Goal: Task Accomplishment & Management: Manage account settings

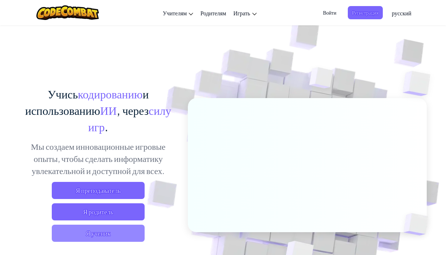
click at [76, 232] on span "Я ученик" at bounding box center [98, 233] width 93 height 17
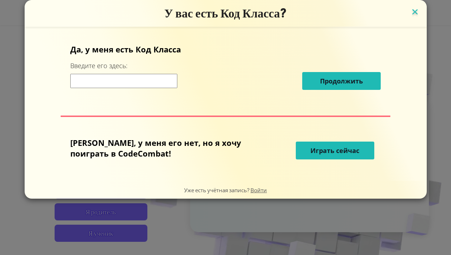
click at [411, 14] on img at bounding box center [415, 12] width 9 height 11
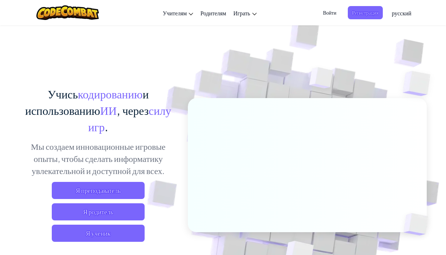
click at [331, 12] on span "Войти" at bounding box center [329, 12] width 22 height 13
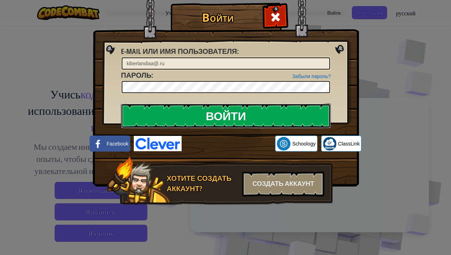
click at [257, 117] on input "Войти" at bounding box center [226, 116] width 210 height 25
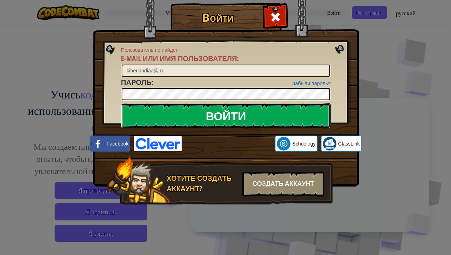
click at [265, 106] on input "Войти" at bounding box center [226, 116] width 210 height 25
click at [268, 99] on form "Пользователь не найден E-mail или имя пользователя : kiberlandiaa@.ru Забыли па…" at bounding box center [226, 73] width 210 height 55
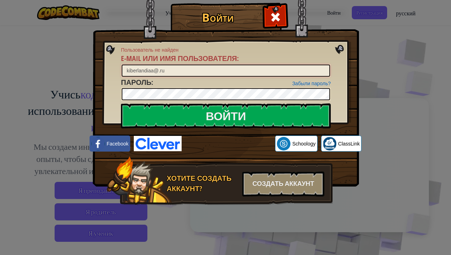
click at [158, 70] on input "kiberlandiaa@.ru" at bounding box center [226, 71] width 209 height 12
type input "[EMAIL_ADDRESS][DOMAIN_NAME]"
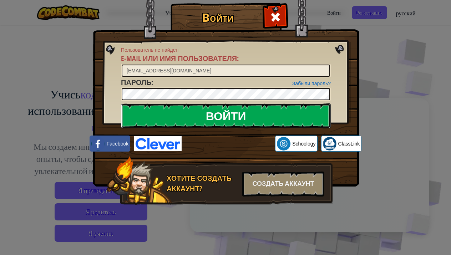
click at [174, 119] on input "Войти" at bounding box center [226, 116] width 210 height 25
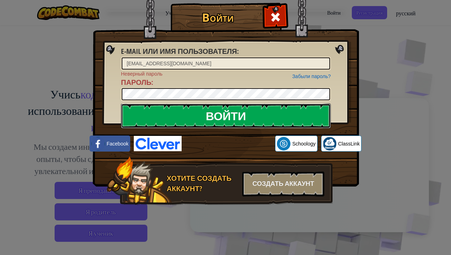
drag, startPoint x: 149, startPoint y: 117, endPoint x: 150, endPoint y: 123, distance: 6.0
click at [150, 121] on input "Войти" at bounding box center [226, 116] width 210 height 25
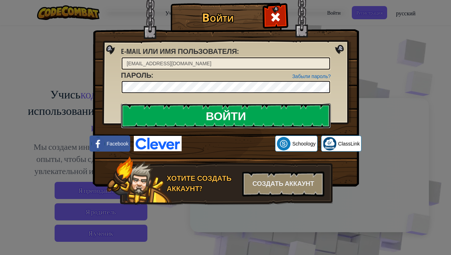
click at [151, 123] on input "Войти" at bounding box center [226, 116] width 210 height 25
